Goal: Use online tool/utility: Utilize a website feature to perform a specific function

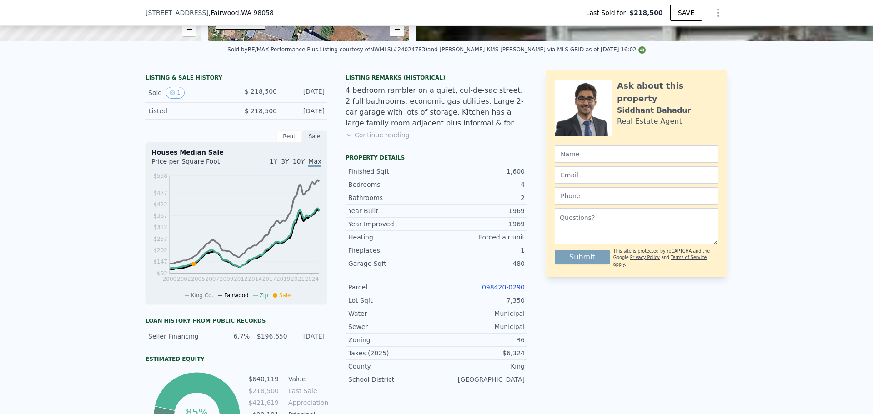
scroll to position [121, 0]
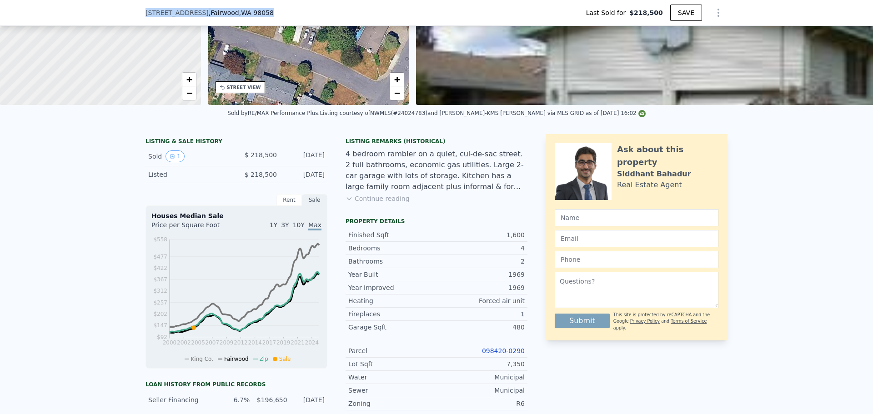
drag, startPoint x: 240, startPoint y: 10, endPoint x: 282, endPoint y: 10, distance: 42.8
click at [282, 10] on div "[STREET_ADDRESS] Last Sold for $218,500 SAVE" at bounding box center [436, 13] width 873 height 26
copy div "[STREET_ADDRESS]"
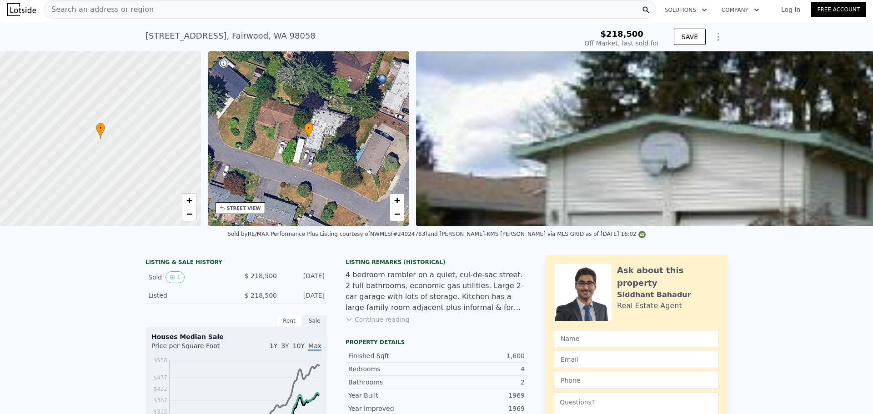
scroll to position [0, 0]
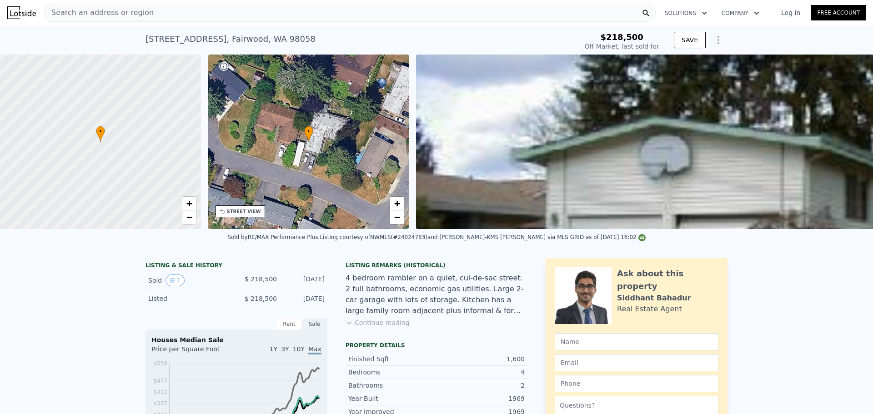
click at [164, 13] on div "Search an address or region" at bounding box center [350, 13] width 612 height 18
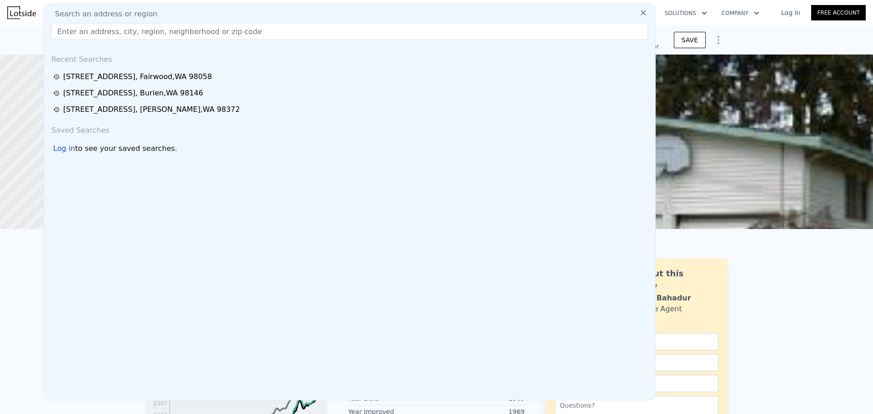
click at [194, 32] on input "text" at bounding box center [349, 31] width 597 height 16
paste input "[STREET_ADDRESS]"
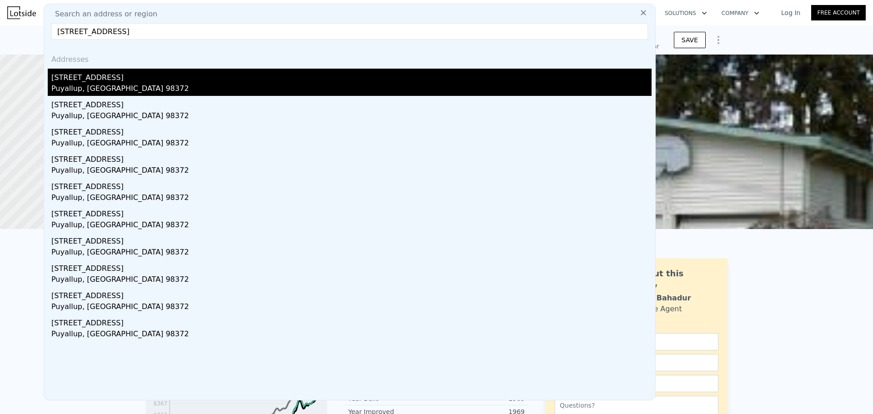
type input "[STREET_ADDRESS]"
click at [165, 76] on div "[STREET_ADDRESS]" at bounding box center [351, 76] width 600 height 15
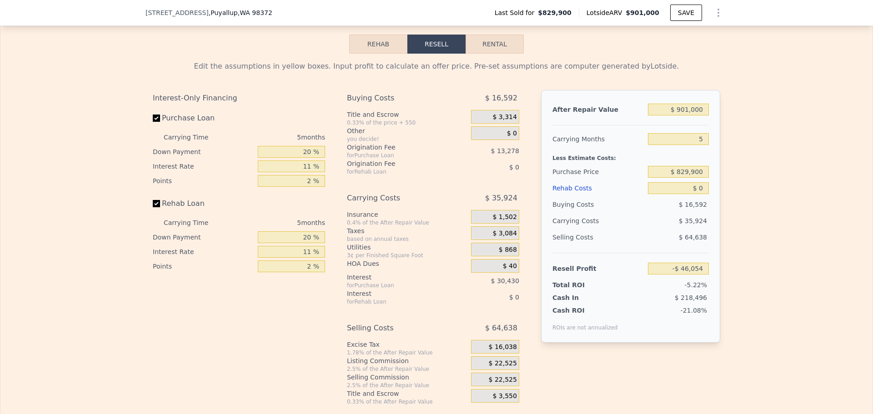
scroll to position [1513, 0]
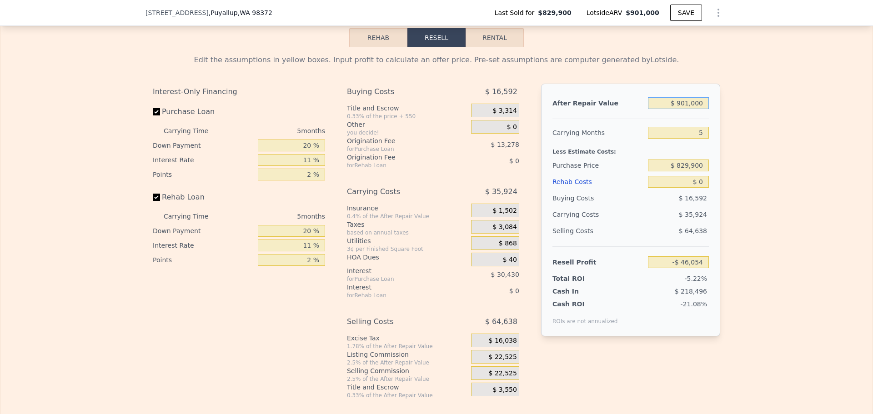
click at [686, 109] on input "$ 901,000" at bounding box center [678, 103] width 61 height 12
type input "$ 9"
type input "-$ 881,455"
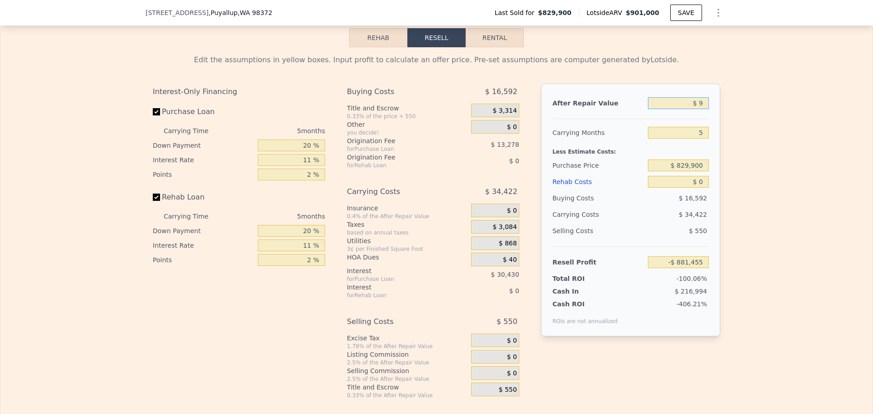
type input "$ 95"
type input "-$ 881,375"
type input "$ 950"
type input "-$ 880,584"
type input "$ 950,000"
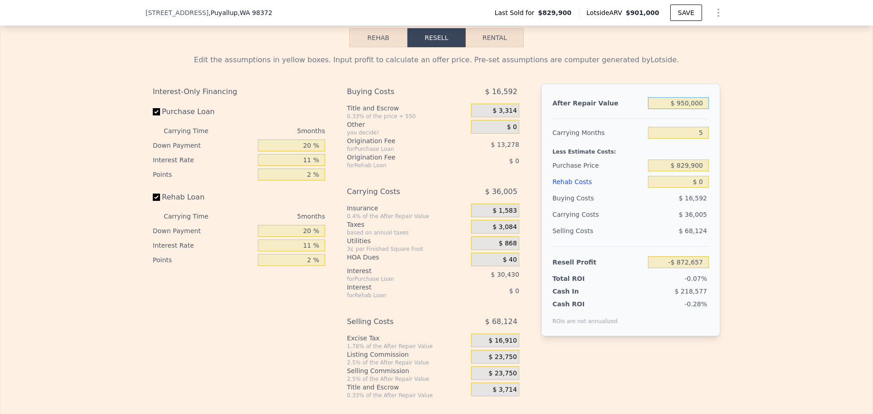
type input "-$ 621"
type input "$ 950,000"
click at [704, 139] on input "5" at bounding box center [678, 133] width 61 height 12
type input "4"
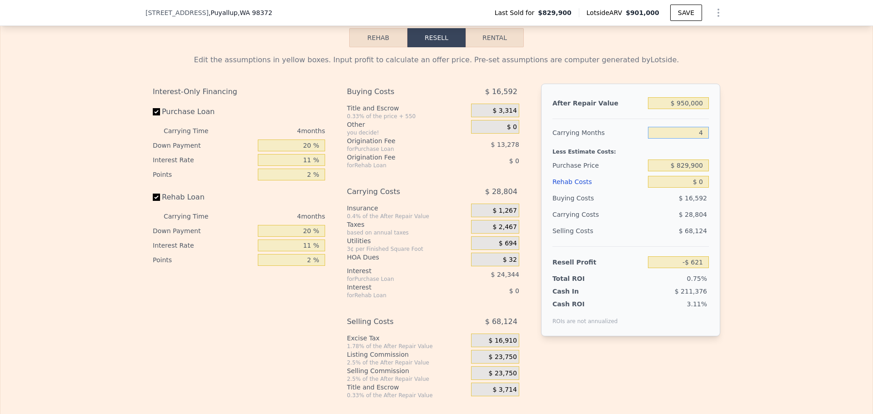
type input "$ 6,580"
type input "4"
click at [690, 171] on input "$ 829,900" at bounding box center [678, 166] width 61 height 12
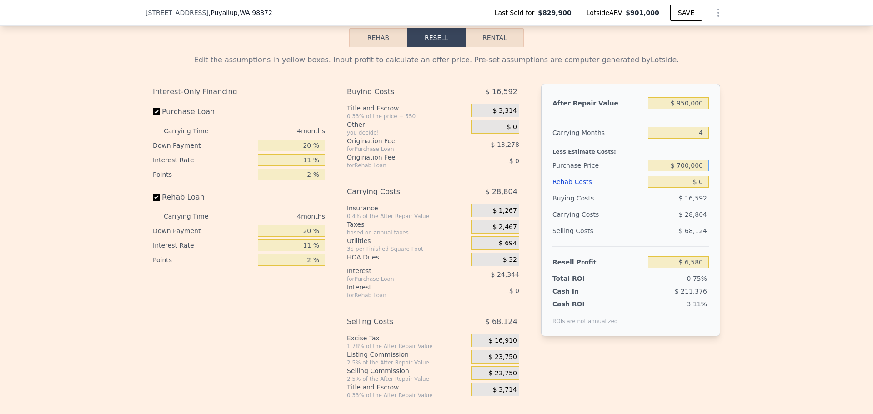
type input "$ 700,000"
click at [640, 285] on div "After Repair Value $ 950,000 Carrying Months 4 Less Estimate Costs: Purchase Pr…" at bounding box center [630, 210] width 179 height 253
type input "$ 142,803"
click at [697, 188] on input "$ 0" at bounding box center [678, 182] width 61 height 12
click at [691, 171] on input "$ 700,000" at bounding box center [678, 166] width 61 height 12
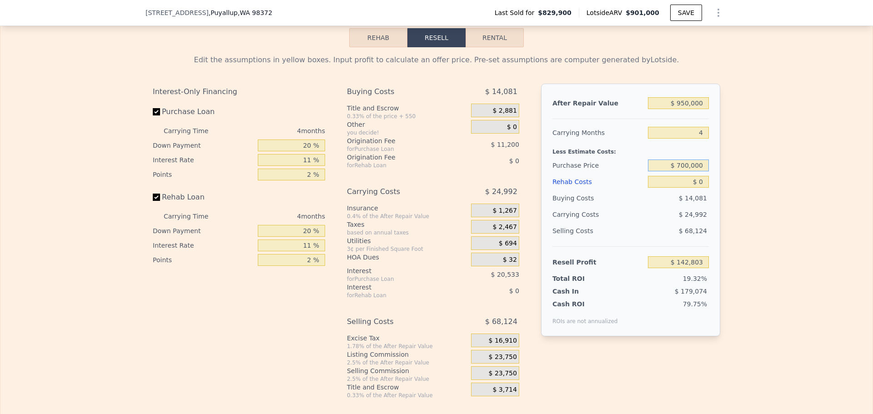
click at [691, 171] on input "$ 700,000" at bounding box center [678, 166] width 61 height 12
type input "$ 744,999"
click at [645, 223] on div "$ 24,992" at bounding box center [661, 214] width 96 height 16
type input "$ 95,614"
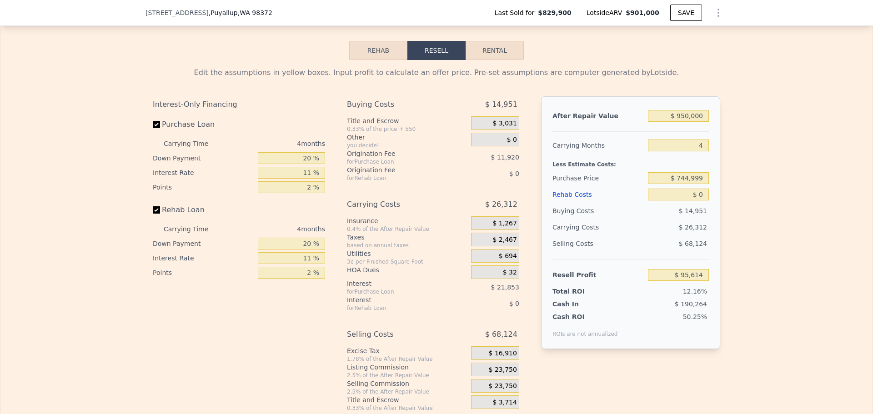
scroll to position [1516, 0]
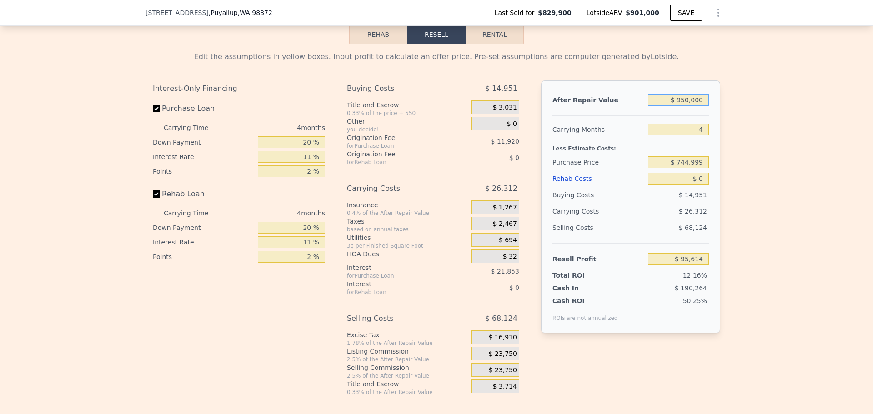
click at [676, 106] on input "$ 950,000" at bounding box center [678, 100] width 61 height 12
click at [593, 138] on div "Carrying Months" at bounding box center [599, 129] width 92 height 16
drag, startPoint x: 593, startPoint y: 147, endPoint x: 588, endPoint y: 141, distance: 7.7
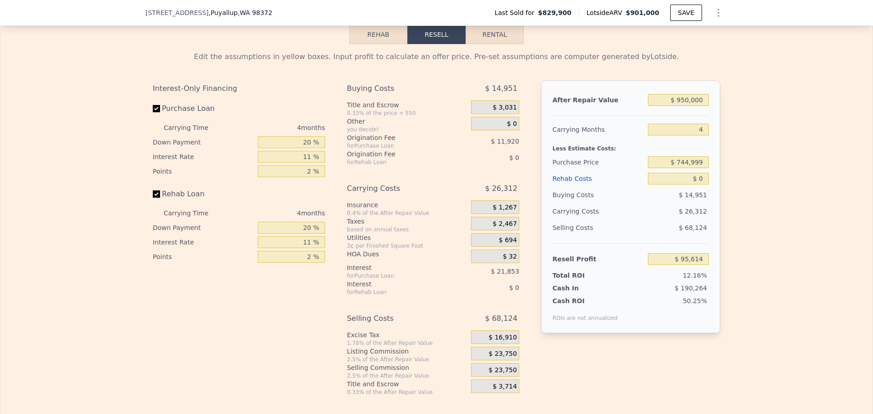
click at [588, 138] on div "Carrying Months" at bounding box center [599, 129] width 92 height 16
click at [681, 106] on input "$ 950,000" at bounding box center [678, 100] width 61 height 12
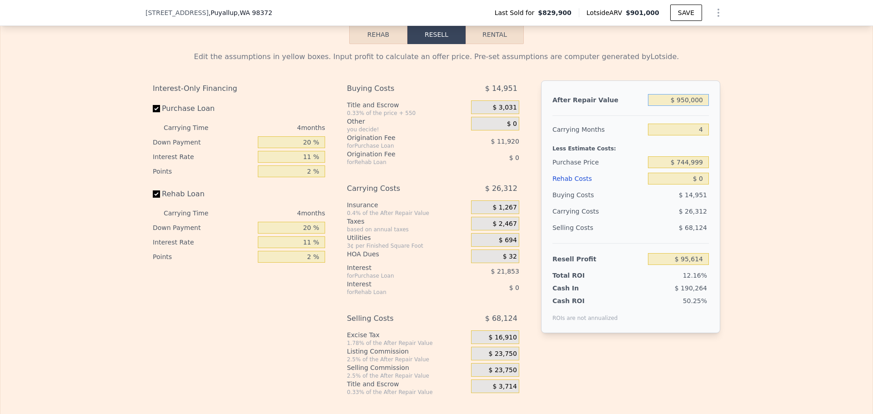
click at [681, 106] on input "$ 950,000" at bounding box center [678, 100] width 61 height 12
click at [626, 116] on div at bounding box center [631, 112] width 156 height 8
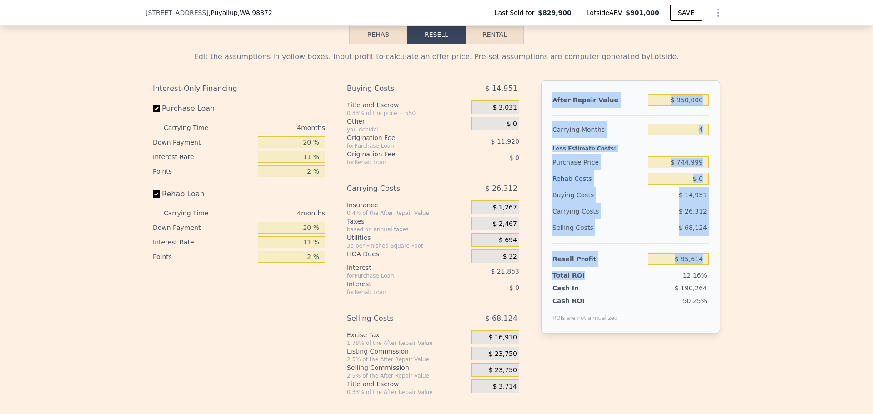
drag, startPoint x: 547, startPoint y: 114, endPoint x: 629, endPoint y: 285, distance: 190.0
click at [629, 284] on div "After Repair Value $ 950,000 Carrying Months 4 Less Estimate Costs: Purchase Pr…" at bounding box center [630, 207] width 179 height 253
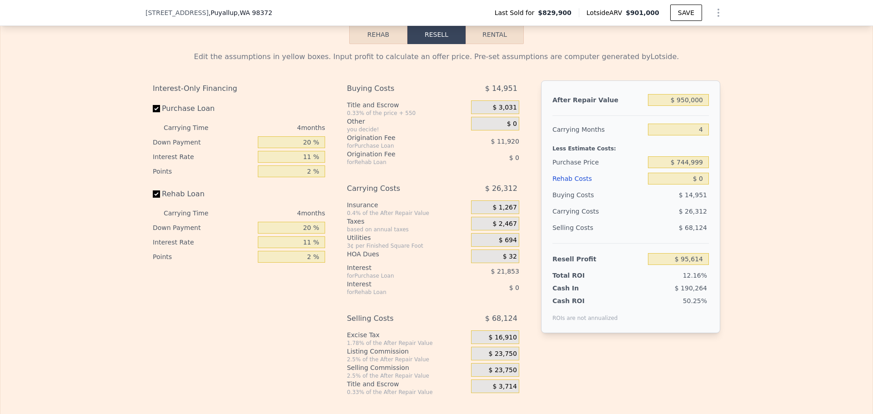
click at [627, 317] on div "50.25%" at bounding box center [665, 309] width 88 height 25
click at [602, 116] on div at bounding box center [631, 112] width 156 height 8
click at [609, 108] on div "After Repair Value" at bounding box center [599, 100] width 92 height 16
drag, startPoint x: 669, startPoint y: 112, endPoint x: 725, endPoint y: 112, distance: 55.5
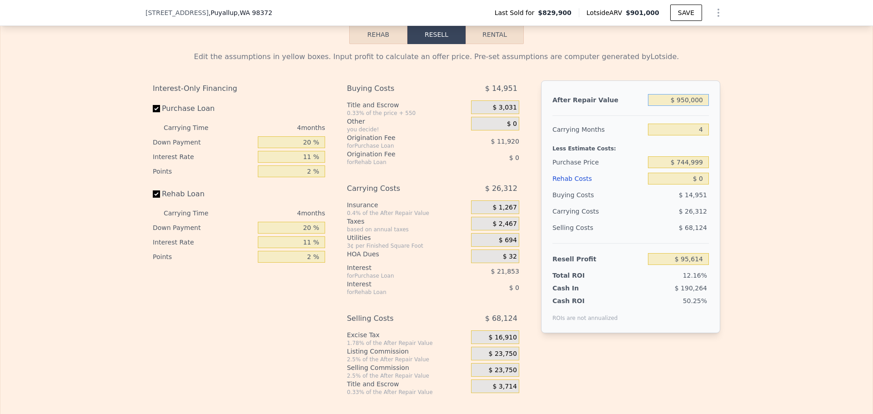
click at [725, 112] on div "Edit the assumptions in yellow boxes. Input profit to calculate an offer price.…" at bounding box center [436, 220] width 872 height 352
type input "$ 901,000"
type input "5"
type input "-$ 46,054"
drag, startPoint x: 284, startPoint y: 15, endPoint x: 118, endPoint y: 15, distance: 165.6
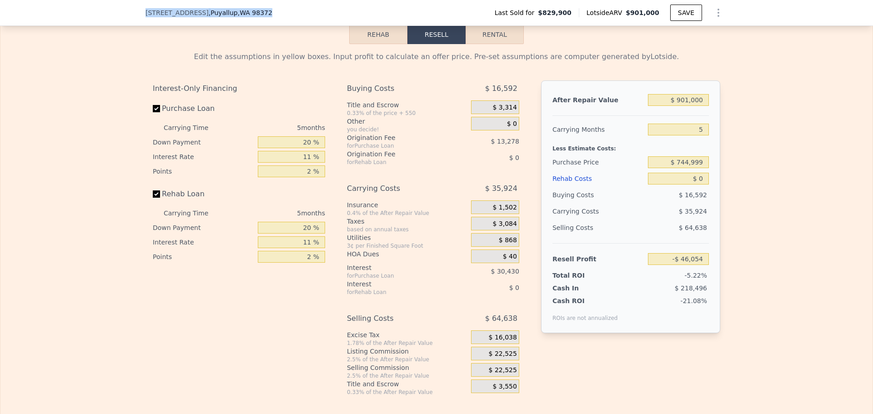
click at [118, 15] on div "[STREET_ADDRESS] Last Sold for $829,900 Lotside ARV $901,000 SAVE" at bounding box center [436, 13] width 873 height 26
copy div "[STREET_ADDRESS]"
click at [107, 76] on div "Edit the assumptions in yellow boxes. Input profit to calculate an offer price.…" at bounding box center [436, 220] width 872 height 352
drag, startPoint x: 138, startPoint y: 14, endPoint x: 270, endPoint y: 14, distance: 131.9
click at [270, 14] on div "[STREET_ADDRESS] Last Sold for $829,900 Lotside ARV $901,000 SAVE" at bounding box center [436, 13] width 873 height 26
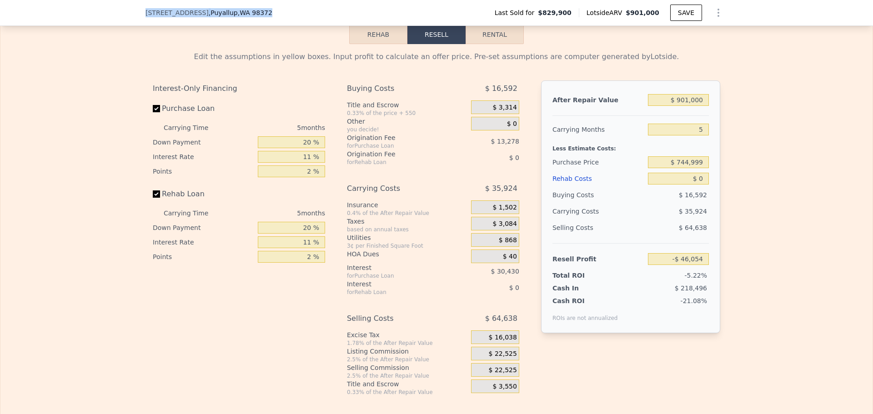
copy div "[STREET_ADDRESS]"
